Goal: Complete application form

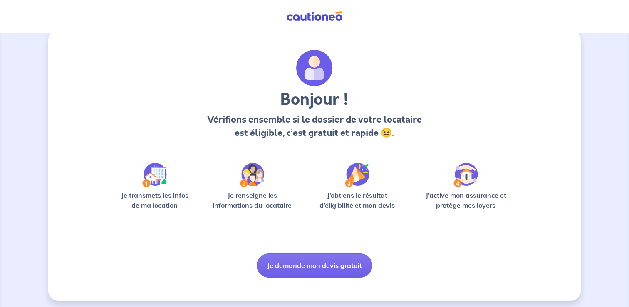
scroll to position [17, 0]
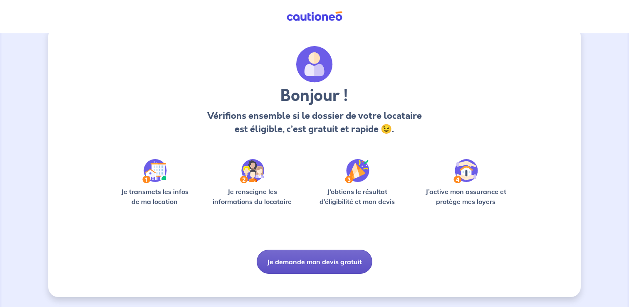
click at [323, 256] on button "Je demande mon devis gratuit" at bounding box center [315, 262] width 116 height 24
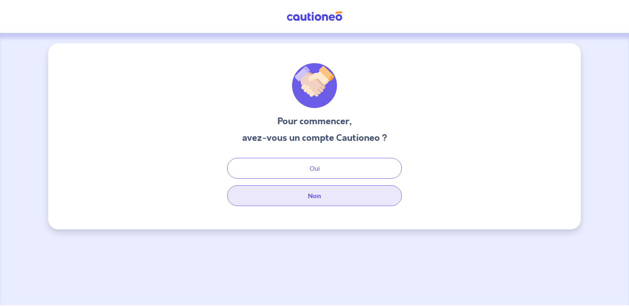
click at [310, 193] on button "Non" at bounding box center [314, 195] width 175 height 21
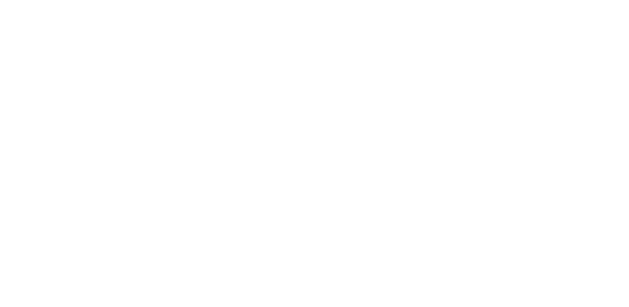
select select "FR"
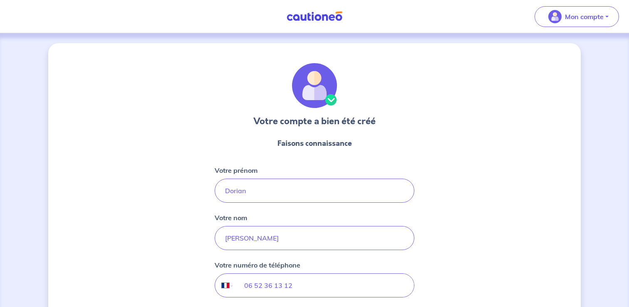
scroll to position [84, 0]
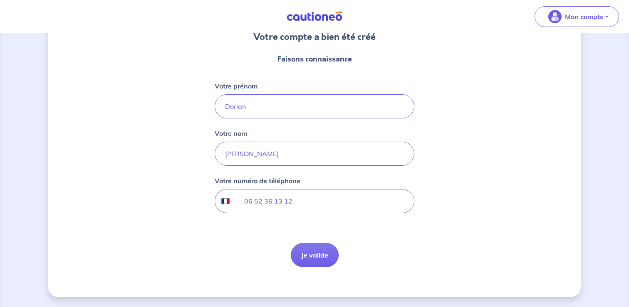
click at [322, 269] on form "Faisons connaissance Votre prénom Dorian Votre nom SALCEDO Votre numéro de télé…" at bounding box center [315, 160] width 200 height 227
click at [321, 256] on button "Je valide" at bounding box center [315, 255] width 48 height 24
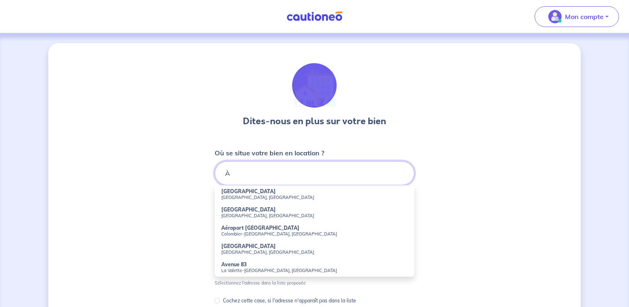
type input "À"
type input "0"
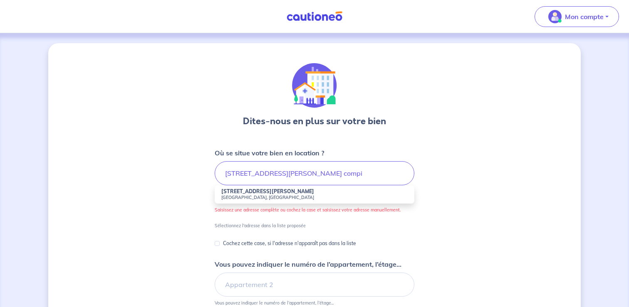
click at [232, 195] on small "Compiègne, France" at bounding box center [314, 198] width 186 height 6
type input "9 Rue Edouard Branly, Compiègne, France"
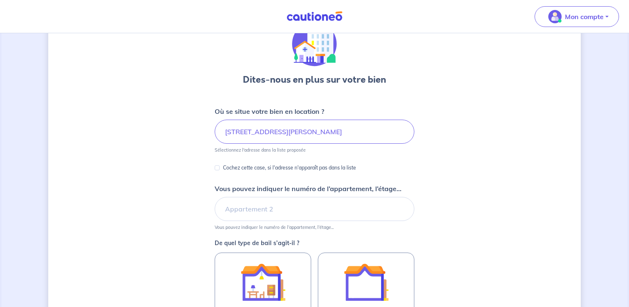
scroll to position [44, 0]
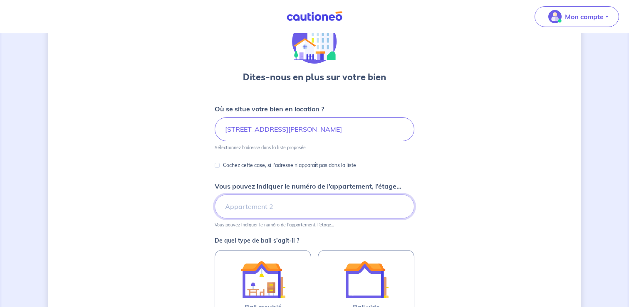
click at [245, 197] on input "Vous pouvez indiquer le numéro de l’appartement, l’étage..." at bounding box center [315, 207] width 200 height 24
click at [200, 201] on div "Dites-nous en plus sur votre bien Où se situe votre bien en location ? 9 Rue Ed…" at bounding box center [314, 217] width 532 height 436
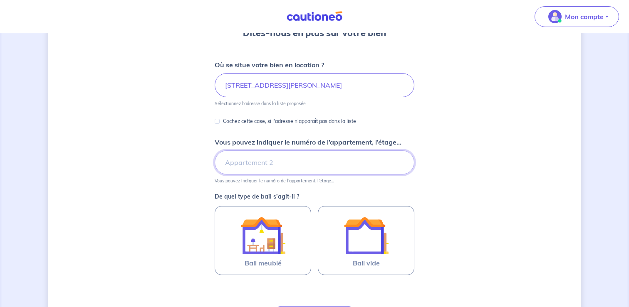
click at [255, 163] on input "Vous pouvez indiquer le numéro de l’appartement, l’étage..." at bounding box center [315, 163] width 200 height 24
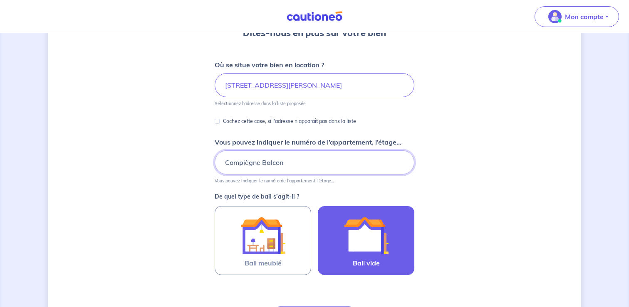
type input "Compiègne Balcon"
click at [355, 242] on img at bounding box center [366, 235] width 45 height 45
click at [0, 0] on input "Bail vide" at bounding box center [0, 0] width 0 height 0
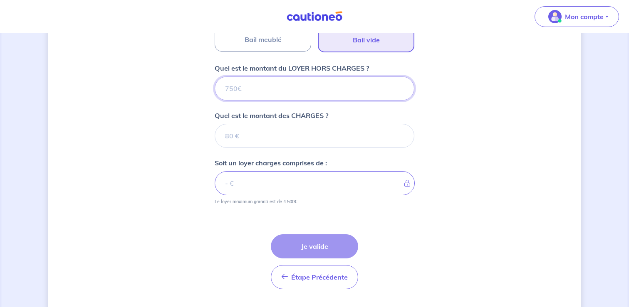
scroll to position [334, 0]
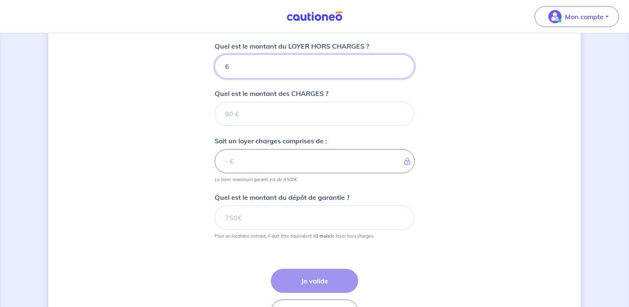
type input "65"
type input "650"
click at [315, 86] on form "Où se situe votre bien en location ? 9 Rue Edouard Branly, Compiègne, France Sé…" at bounding box center [315, 72] width 200 height 517
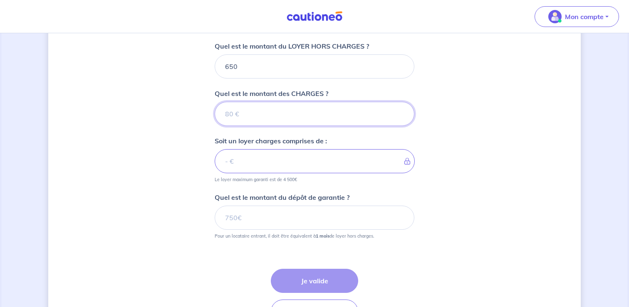
click at [327, 117] on input "Quel est le montant des CHARGES ?" at bounding box center [315, 114] width 200 height 24
type input "90"
type input "740"
type input "90"
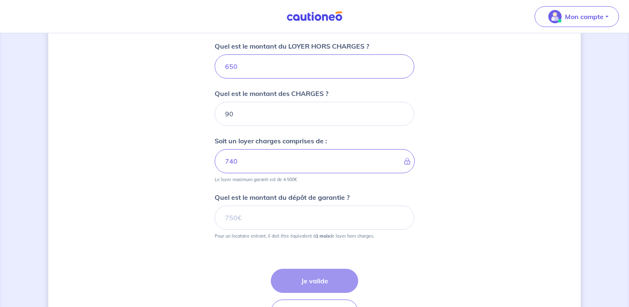
click at [320, 144] on p "Soit un loyer charges comprises de :" at bounding box center [271, 141] width 112 height 10
click at [284, 226] on input "Quel est le montant du dépôt de garantie ?" at bounding box center [315, 218] width 200 height 24
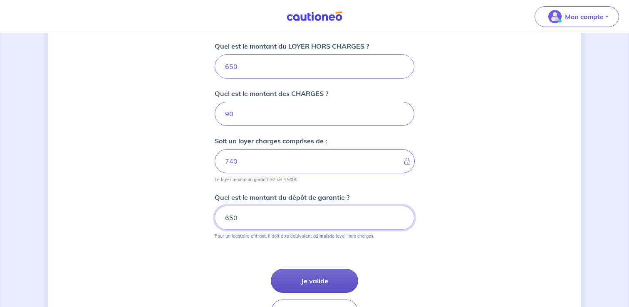
type input "650"
click at [297, 277] on button "Je valide" at bounding box center [314, 281] width 87 height 24
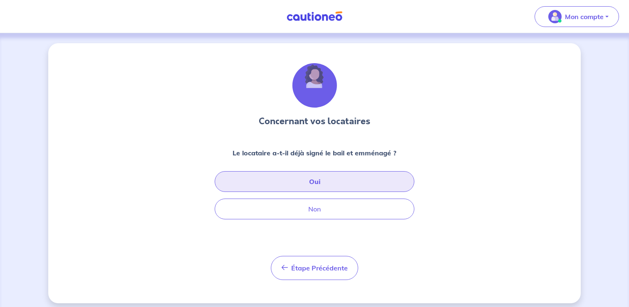
click at [321, 181] on button "Oui" at bounding box center [315, 181] width 200 height 21
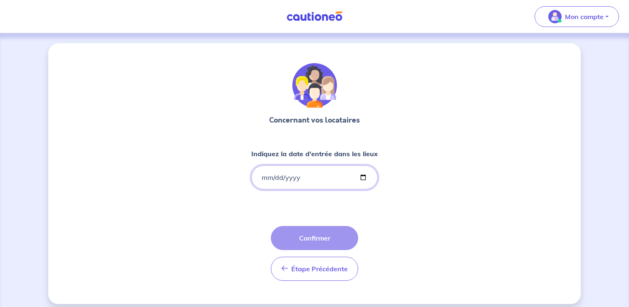
click at [301, 174] on input "Indiquez la date d'entrée dans les lieux" at bounding box center [314, 178] width 126 height 24
click at [361, 178] on input "Indiquez la date d'entrée dans les lieux" at bounding box center [314, 178] width 126 height 24
type input "2025-10-08"
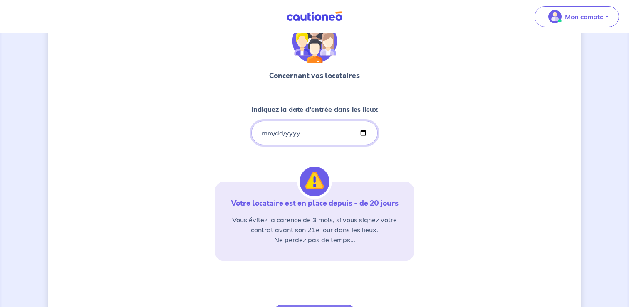
scroll to position [77, 0]
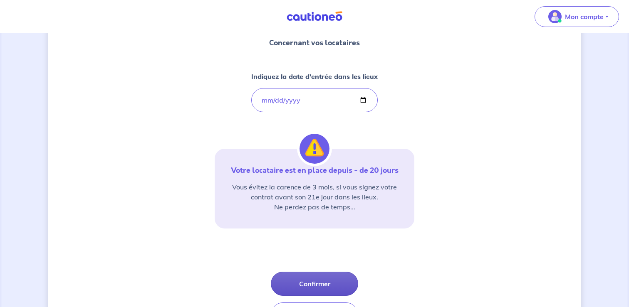
click at [318, 279] on button "Confirmer" at bounding box center [314, 284] width 87 height 24
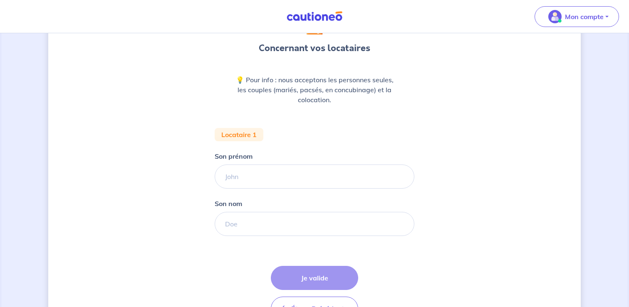
scroll to position [78, 0]
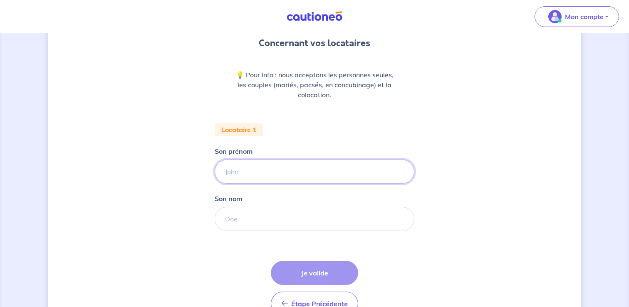
click at [301, 174] on input "Son prénom" at bounding box center [315, 172] width 200 height 24
type input "b"
type input "BAALLA"
click at [247, 223] on input "Son nom" at bounding box center [315, 219] width 200 height 24
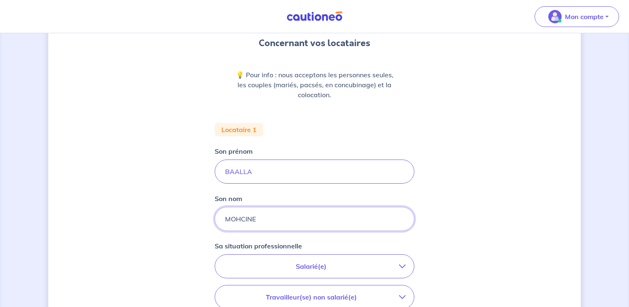
type input "MOHCINE"
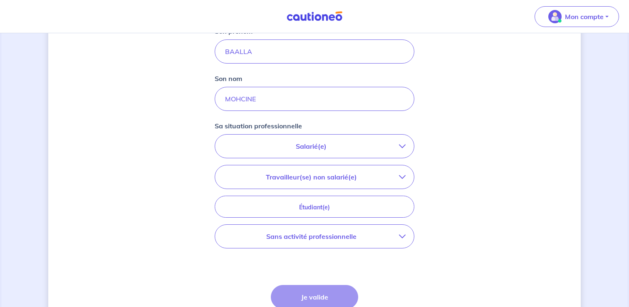
scroll to position [218, 0]
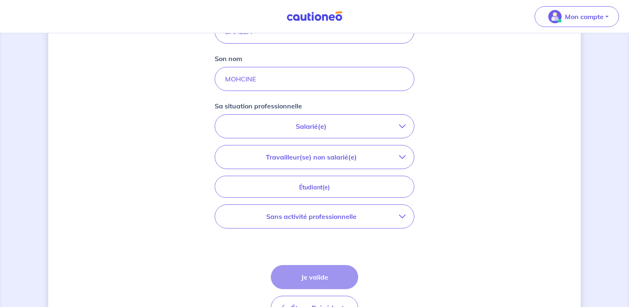
click at [300, 123] on p "Salarié(e)" at bounding box center [311, 126] width 176 height 10
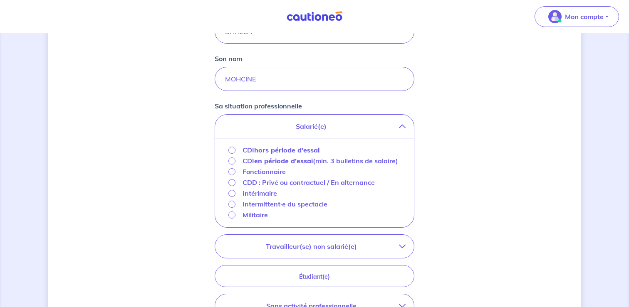
click at [291, 148] on strong "hors période d'essai" at bounding box center [286, 150] width 65 height 8
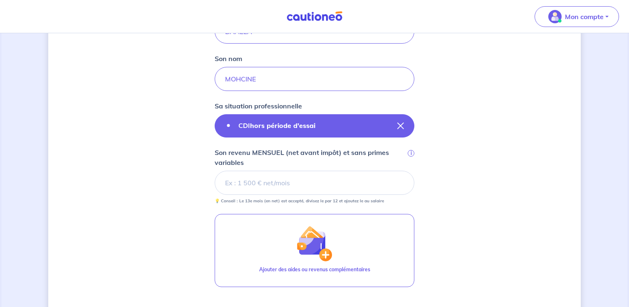
click at [305, 129] on strong "hors période d'essai" at bounding box center [282, 125] width 65 height 8
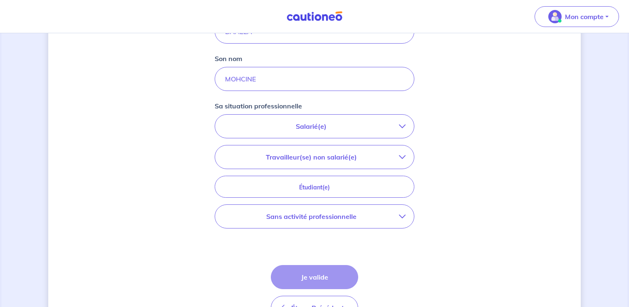
click at [305, 129] on p "Salarié(e)" at bounding box center [311, 126] width 176 height 10
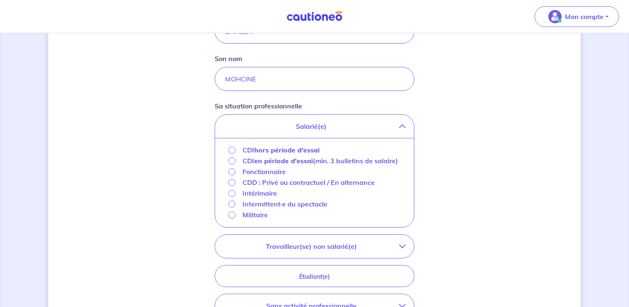
click at [295, 150] on strong "hors période d'essai" at bounding box center [286, 150] width 65 height 8
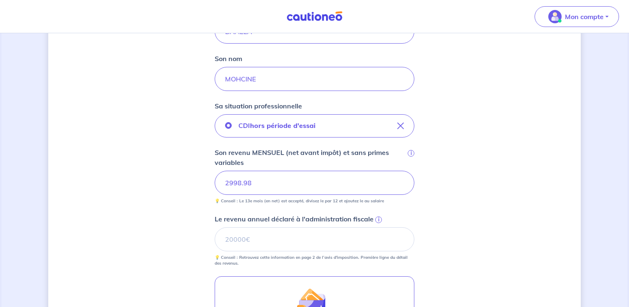
click at [298, 223] on p "Le revenu annuel déclaré à l'administration fiscale" at bounding box center [294, 219] width 159 height 10
click at [298, 227] on input "Le revenu annuel déclaré à l'administration fiscale i" at bounding box center [315, 239] width 200 height 24
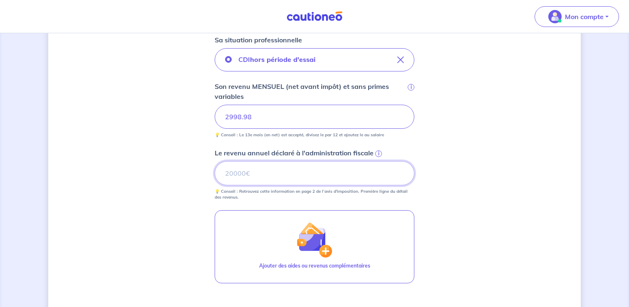
scroll to position [299, 0]
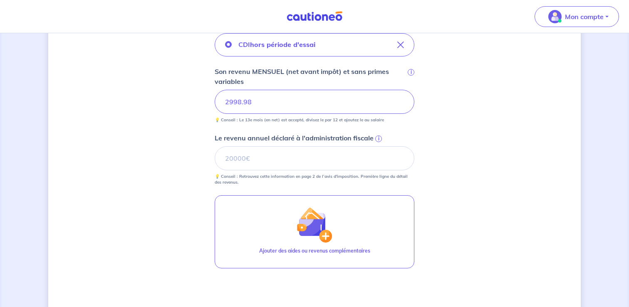
click at [378, 138] on span "i" at bounding box center [378, 139] width 7 height 7
click at [378, 146] on input "Le revenu annuel déclaré à l'administration fiscale i" at bounding box center [315, 158] width 200 height 24
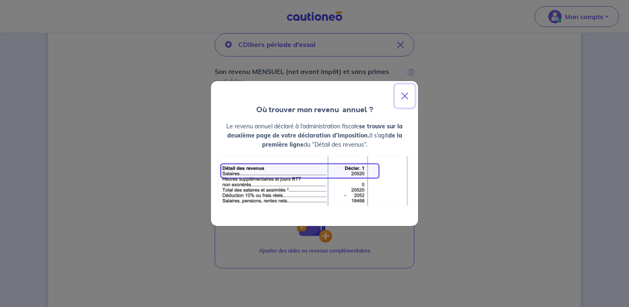
click at [403, 98] on button "Close" at bounding box center [405, 95] width 20 height 23
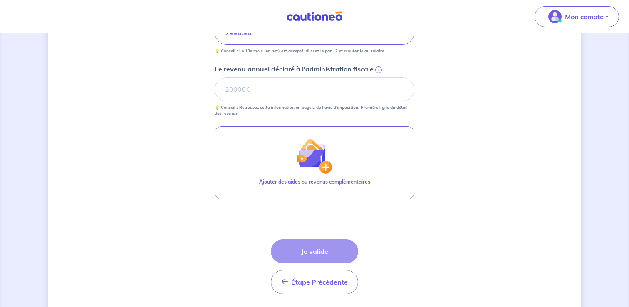
scroll to position [385, 0]
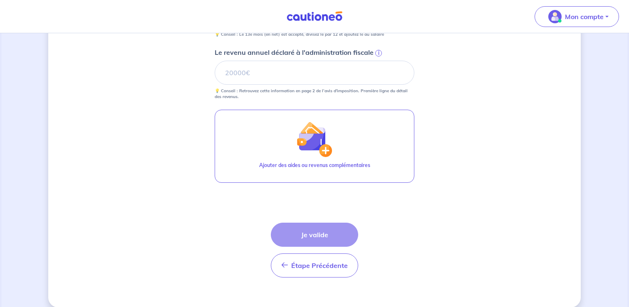
click at [321, 238] on div "Étape Précédente Précédent Je valide Je valide" at bounding box center [314, 250] width 87 height 55
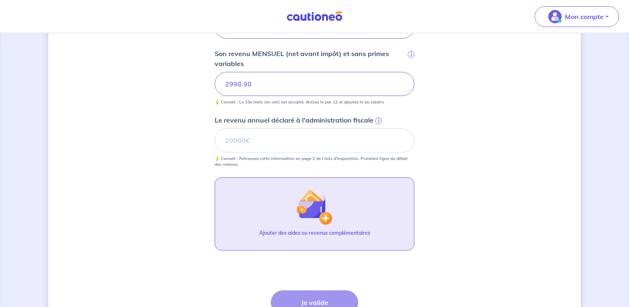
scroll to position [317, 0]
click at [358, 216] on button "Ajouter des aides ou revenus complémentaires" at bounding box center [315, 214] width 200 height 73
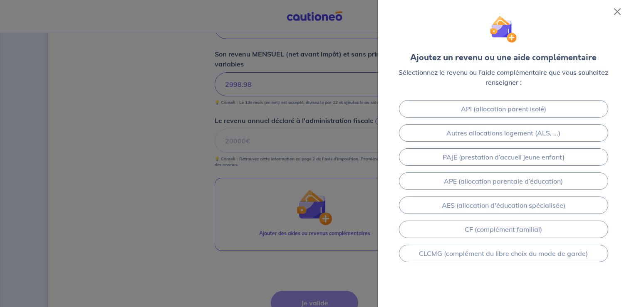
scroll to position [0, 0]
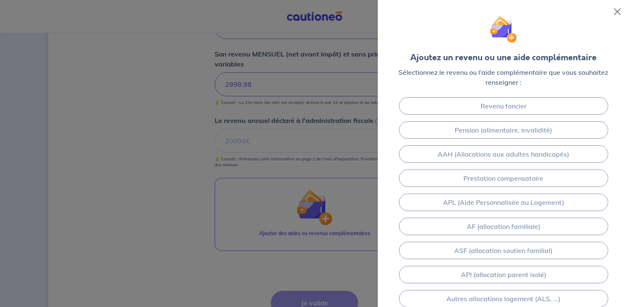
click at [311, 141] on div at bounding box center [314, 153] width 629 height 307
click at [621, 12] on button "Close" at bounding box center [617, 11] width 13 height 13
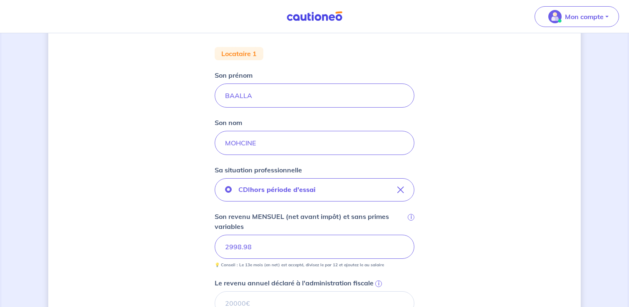
scroll to position [240, 0]
